Goal: Navigation & Orientation: Find specific page/section

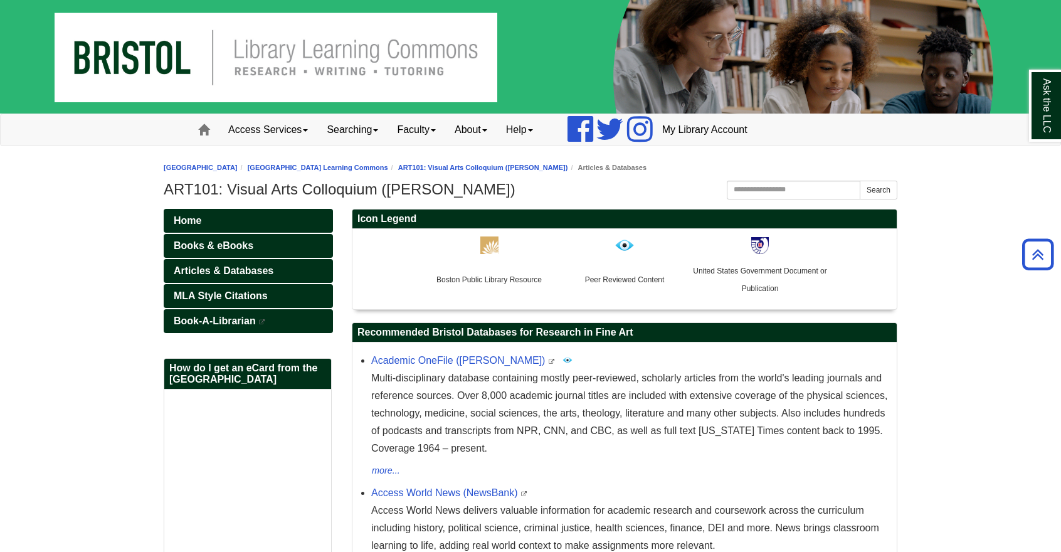
scroll to position [483, 0]
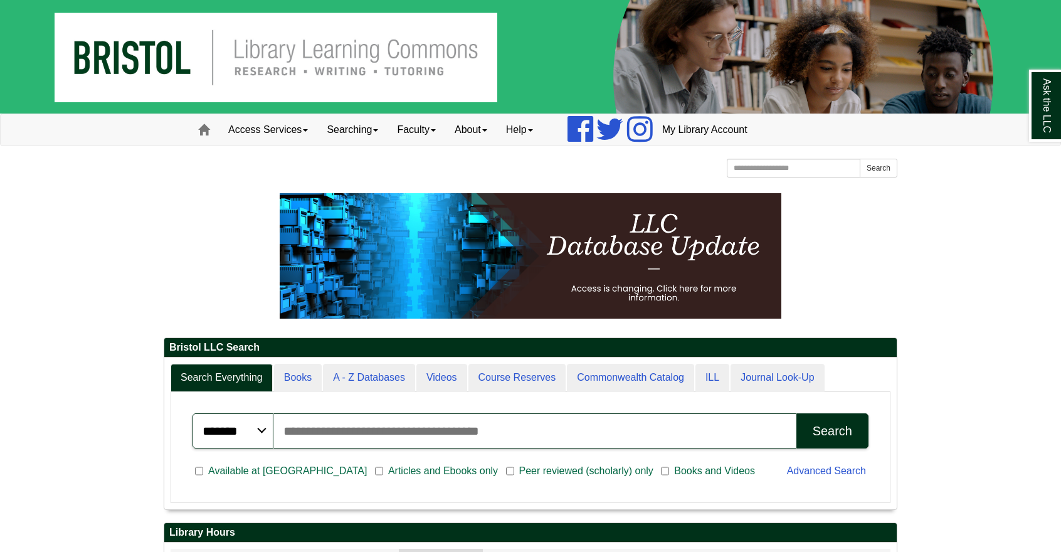
click at [882, 270] on p at bounding box center [530, 255] width 733 height 125
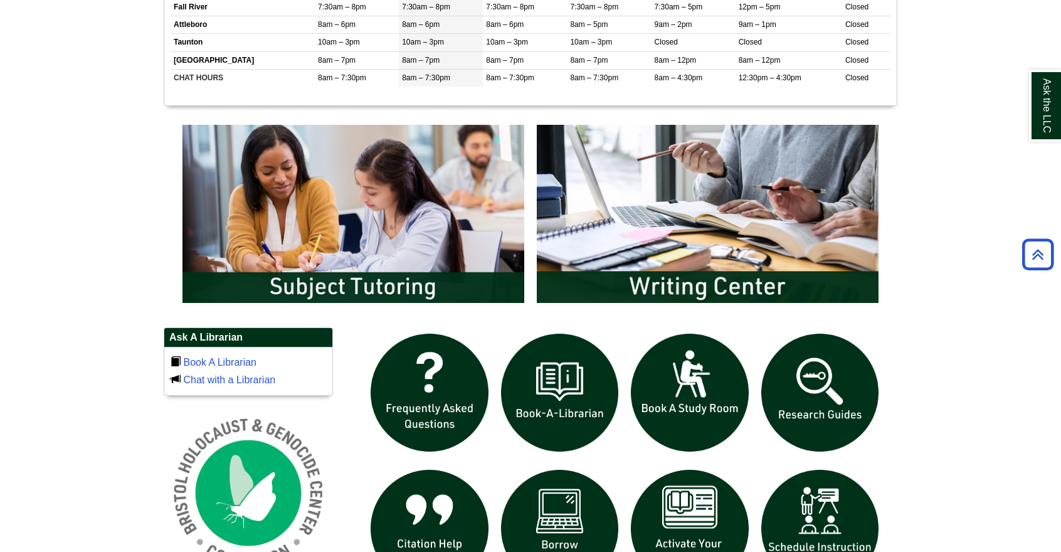
scroll to position [583, 0]
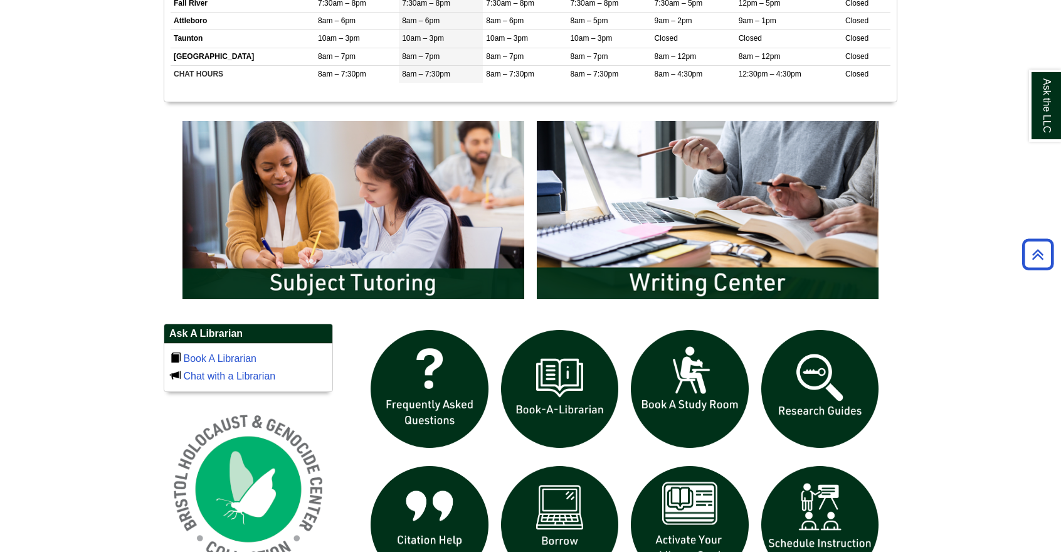
click at [962, 152] on body "Skip to Main Content Toggle navigation Home Access Services Access Services Pol…" at bounding box center [530, 211] width 1061 height 1588
click at [826, 373] on img "slideshow" at bounding box center [820, 388] width 130 height 130
